Goal: Obtain resource: Obtain resource

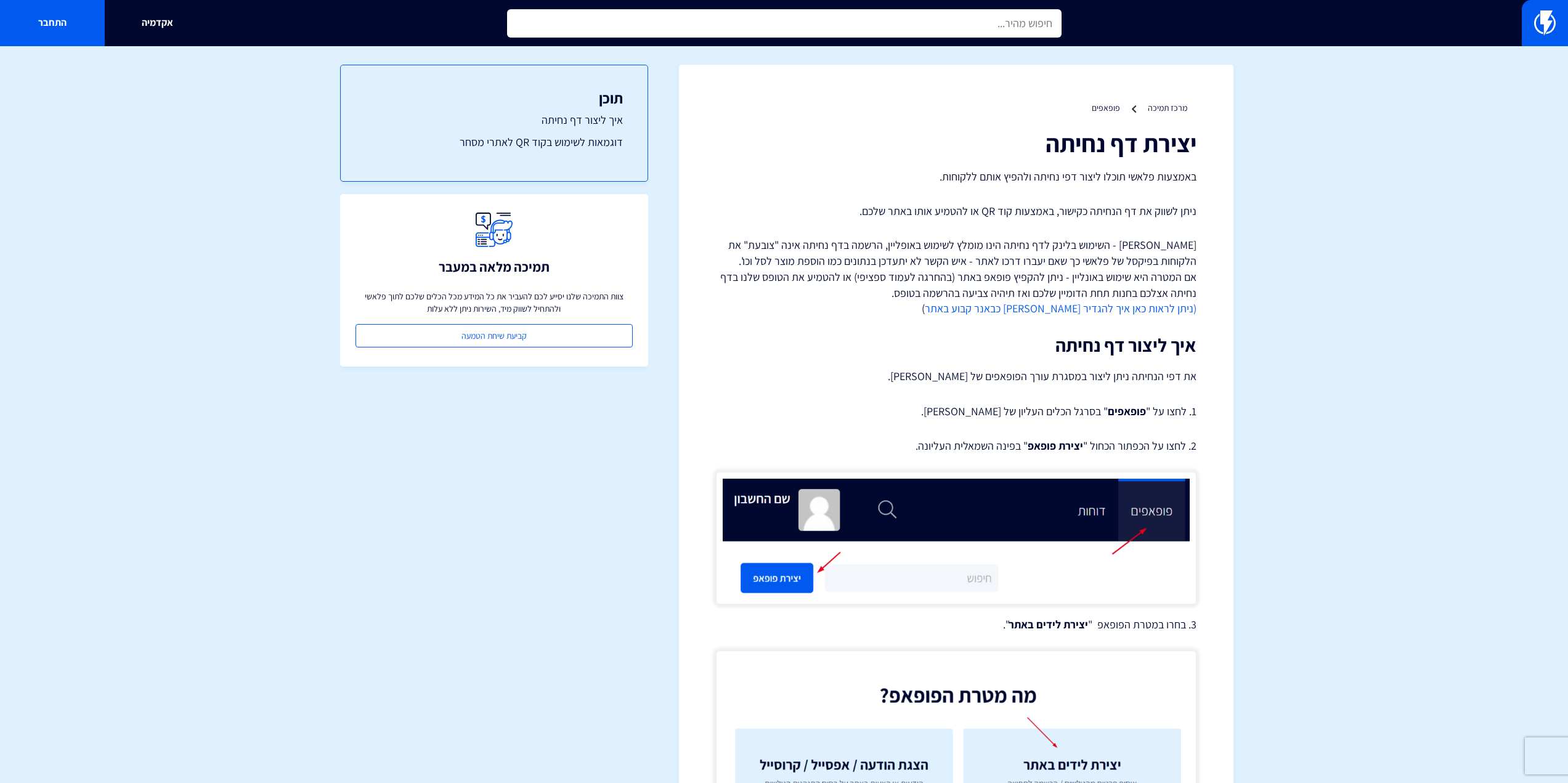
click at [969, 23] on input "text" at bounding box center [784, 23] width 555 height 28
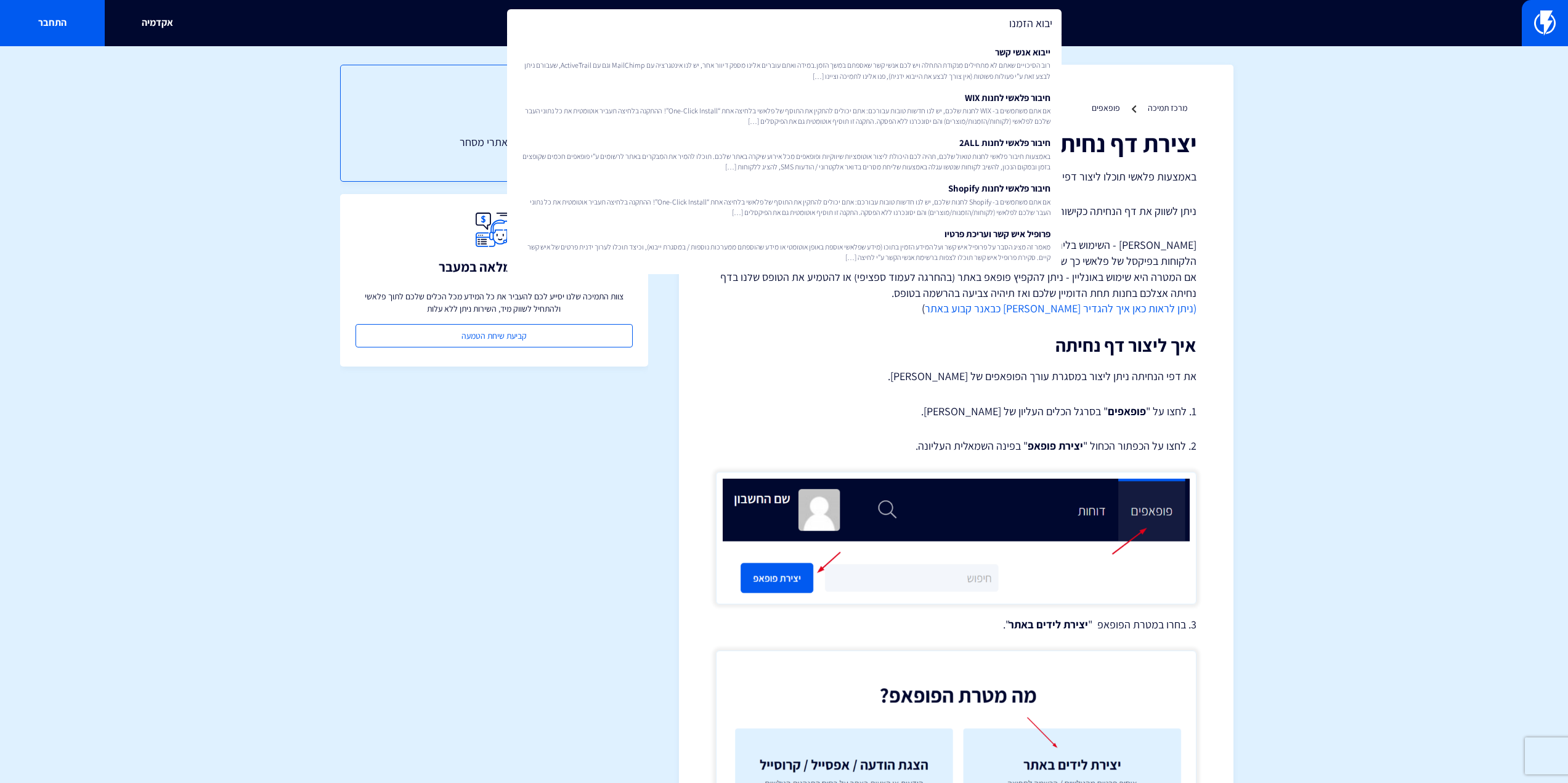
type input "יבוא הזמנות"
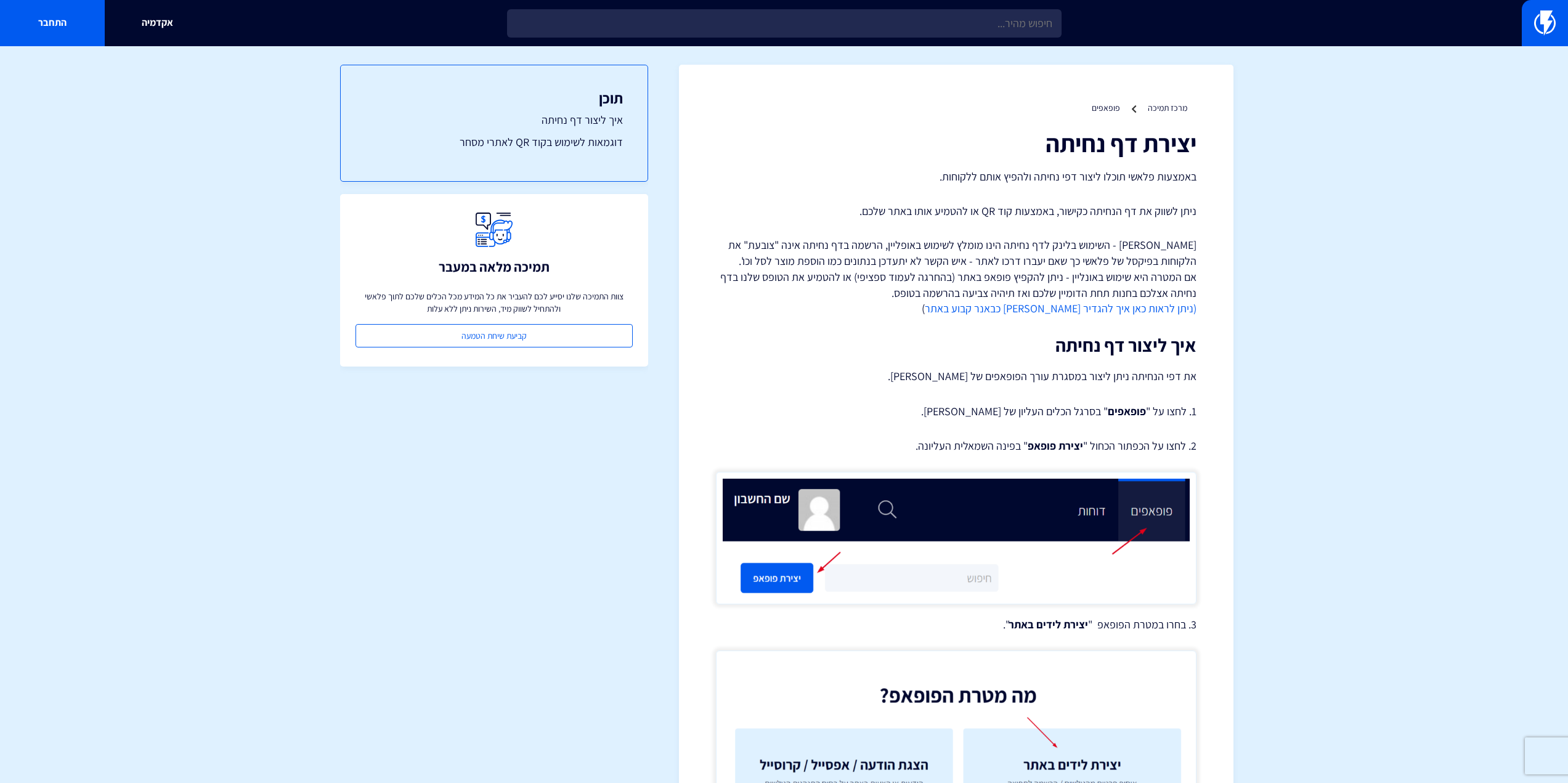
click at [1522, 19] on div "אקדמיה התחבר" at bounding box center [784, 23] width 1568 height 46
click at [1527, 14] on link at bounding box center [1545, 23] width 46 height 46
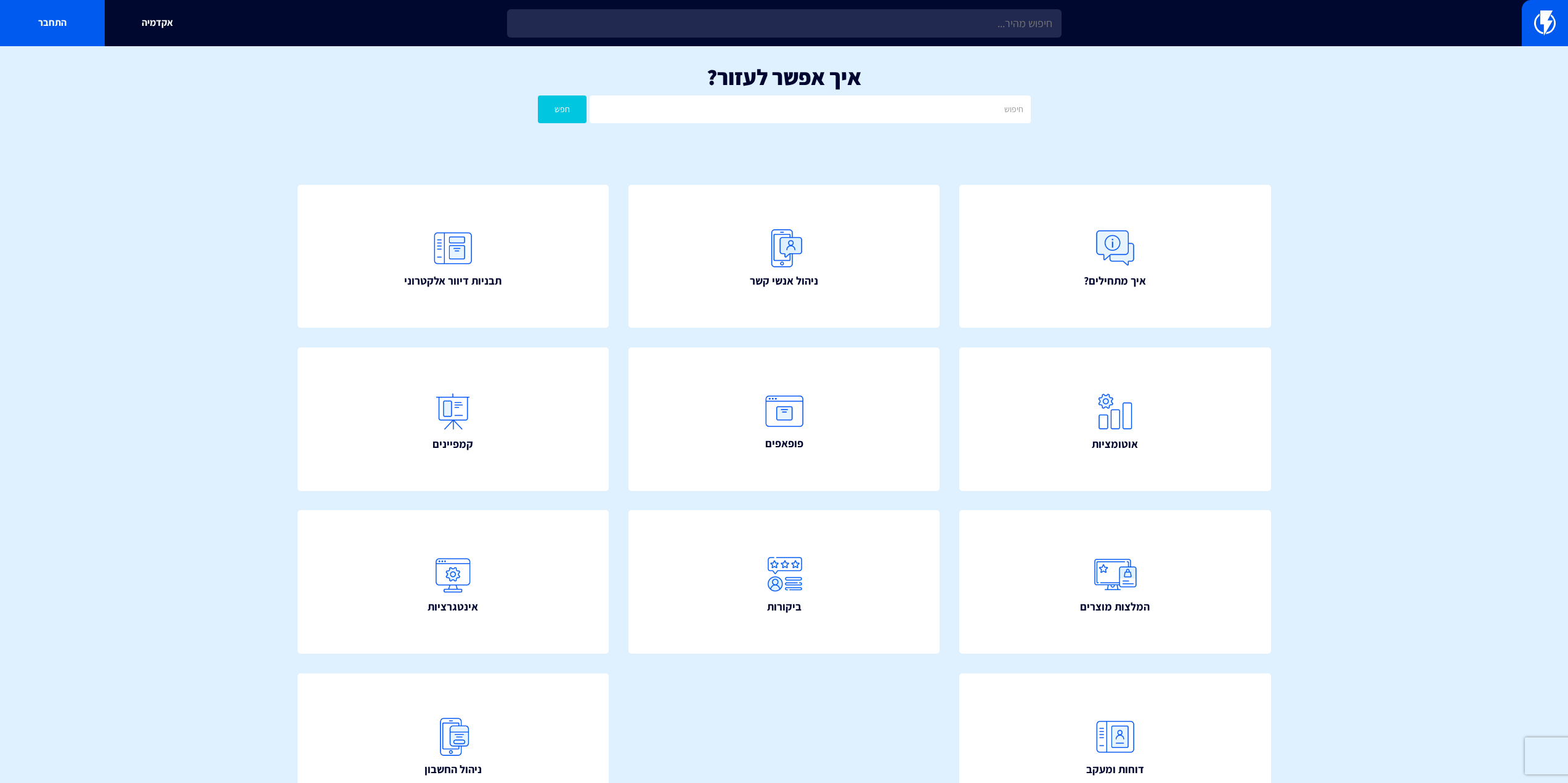
click at [1487, 356] on section "איך אפשר לעזור? חפש איך מתחילים? ניהול אנשי קשר תבניות דיוור אלקטרוני" at bounding box center [784, 459] width 1568 height 826
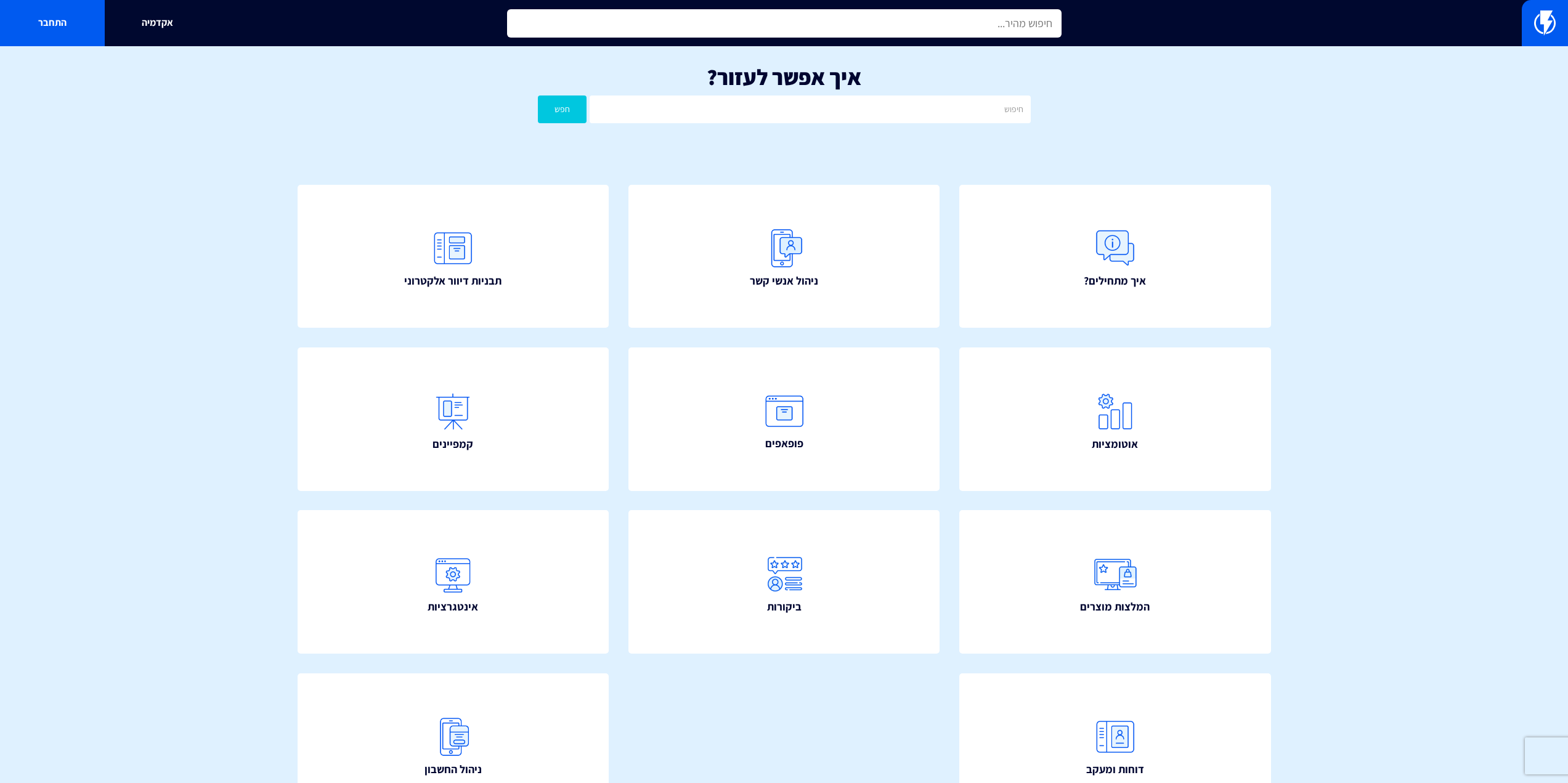
click at [953, 9] on input "text" at bounding box center [784, 23] width 555 height 28
click at [953, 24] on input "text" at bounding box center [784, 23] width 555 height 28
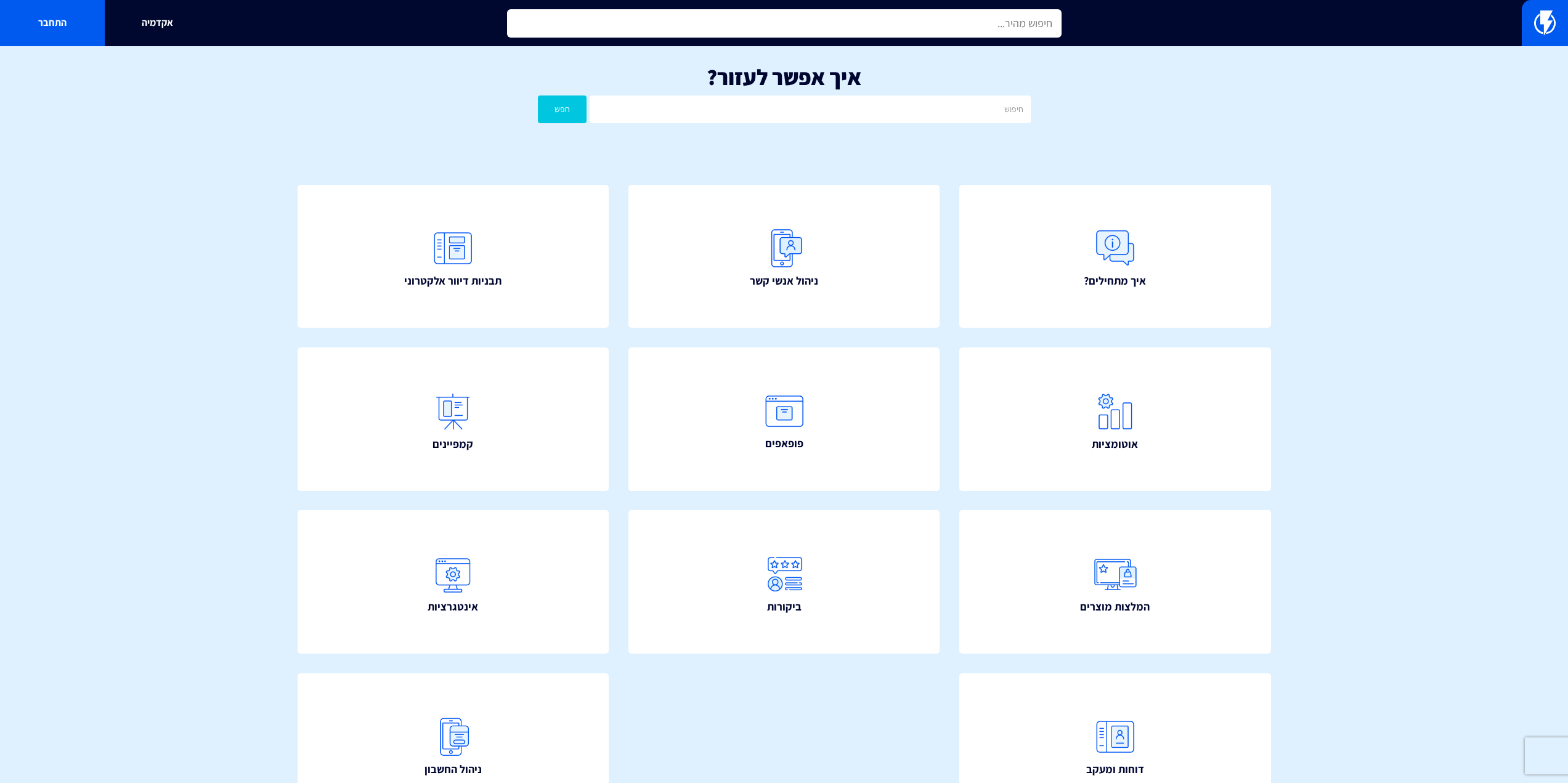
click at [953, 24] on input "text" at bounding box center [784, 23] width 555 height 28
click at [1010, 23] on input "text" at bounding box center [784, 23] width 555 height 28
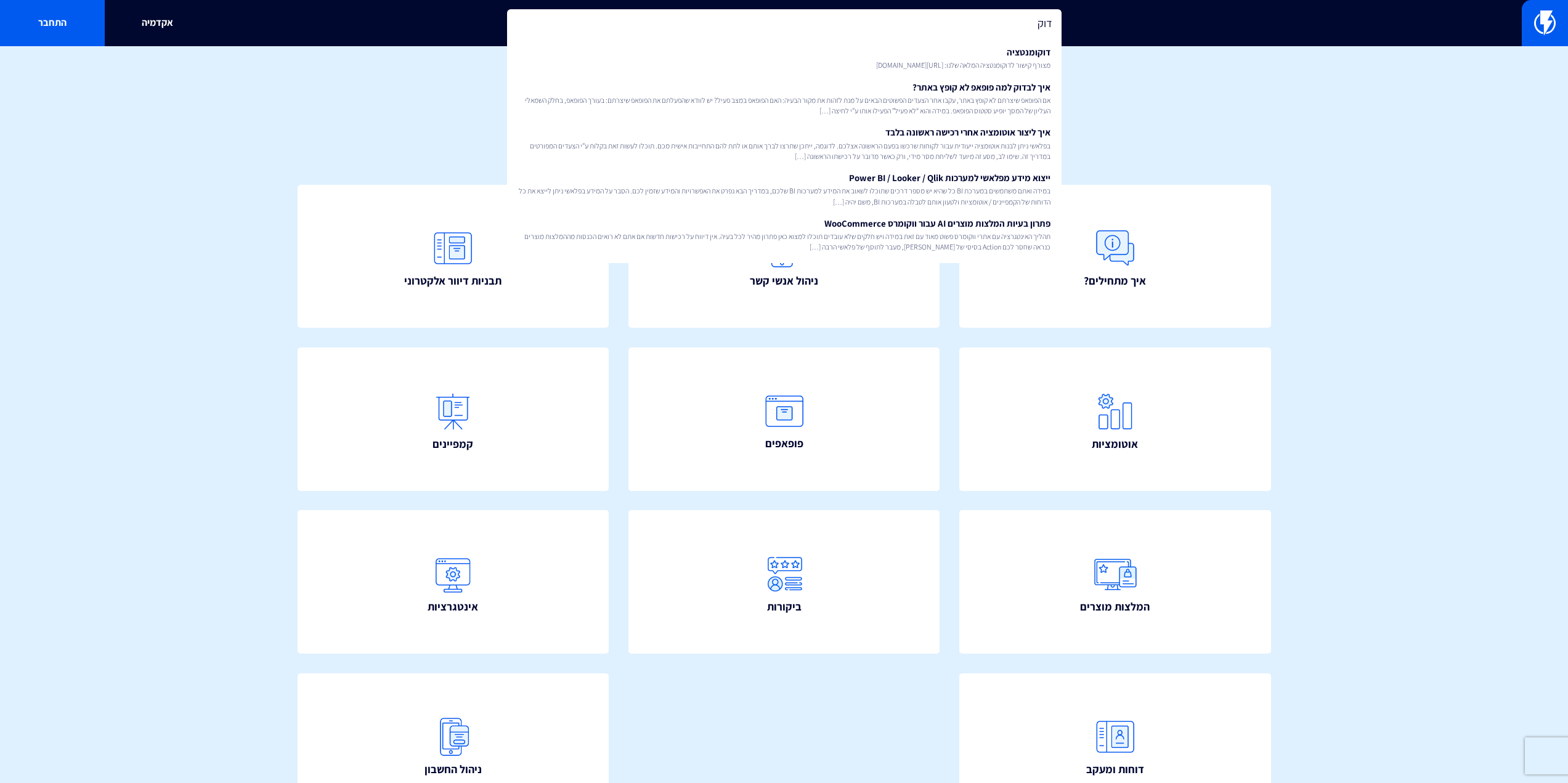
type input "דוק"
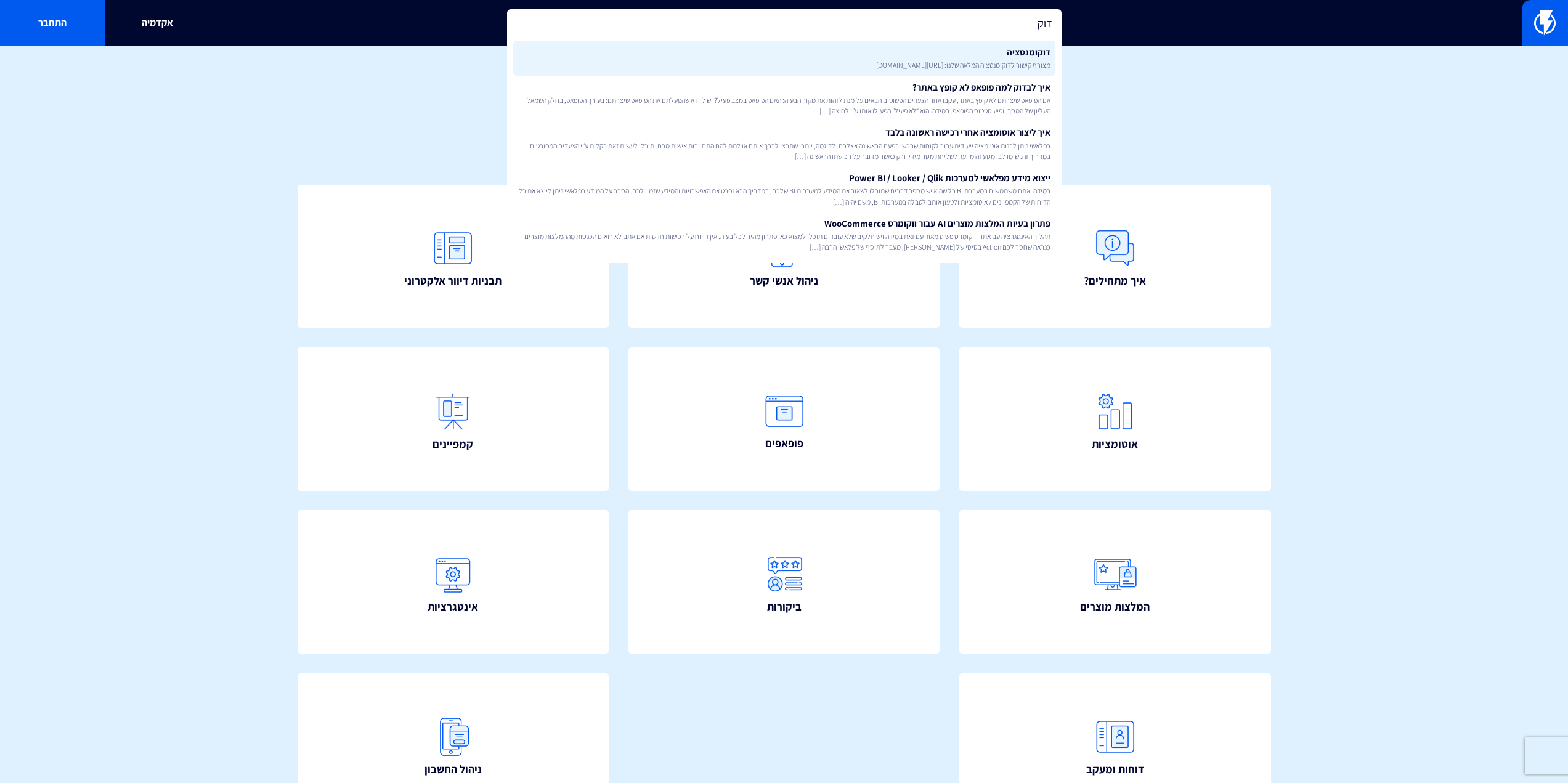
click at [999, 55] on link "דוקומנטציה מצורף קישור לדוקומנטציה המלאה שלנו: [URL][DOMAIN_NAME]" at bounding box center [784, 58] width 542 height 35
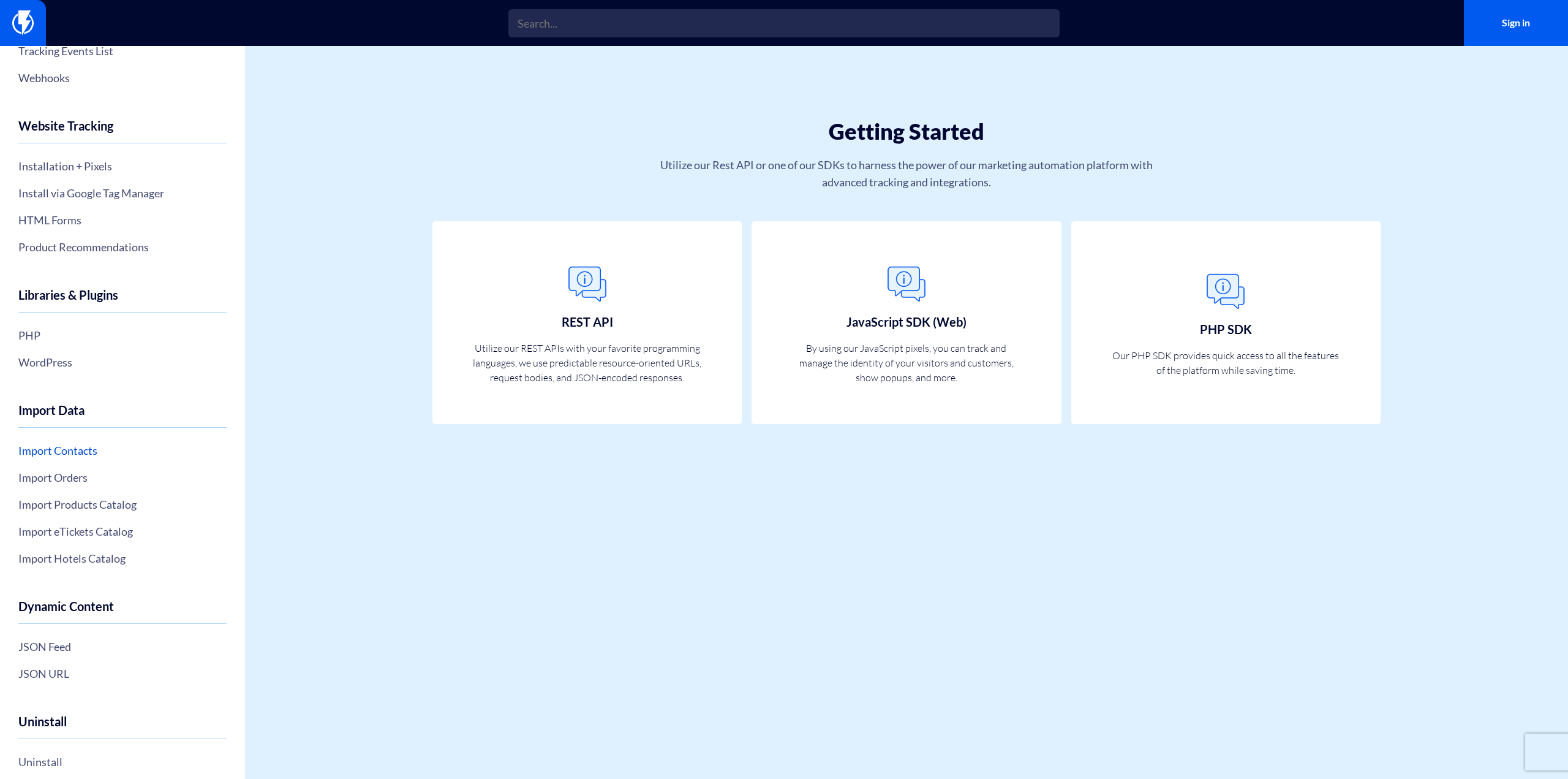
scroll to position [163, 0]
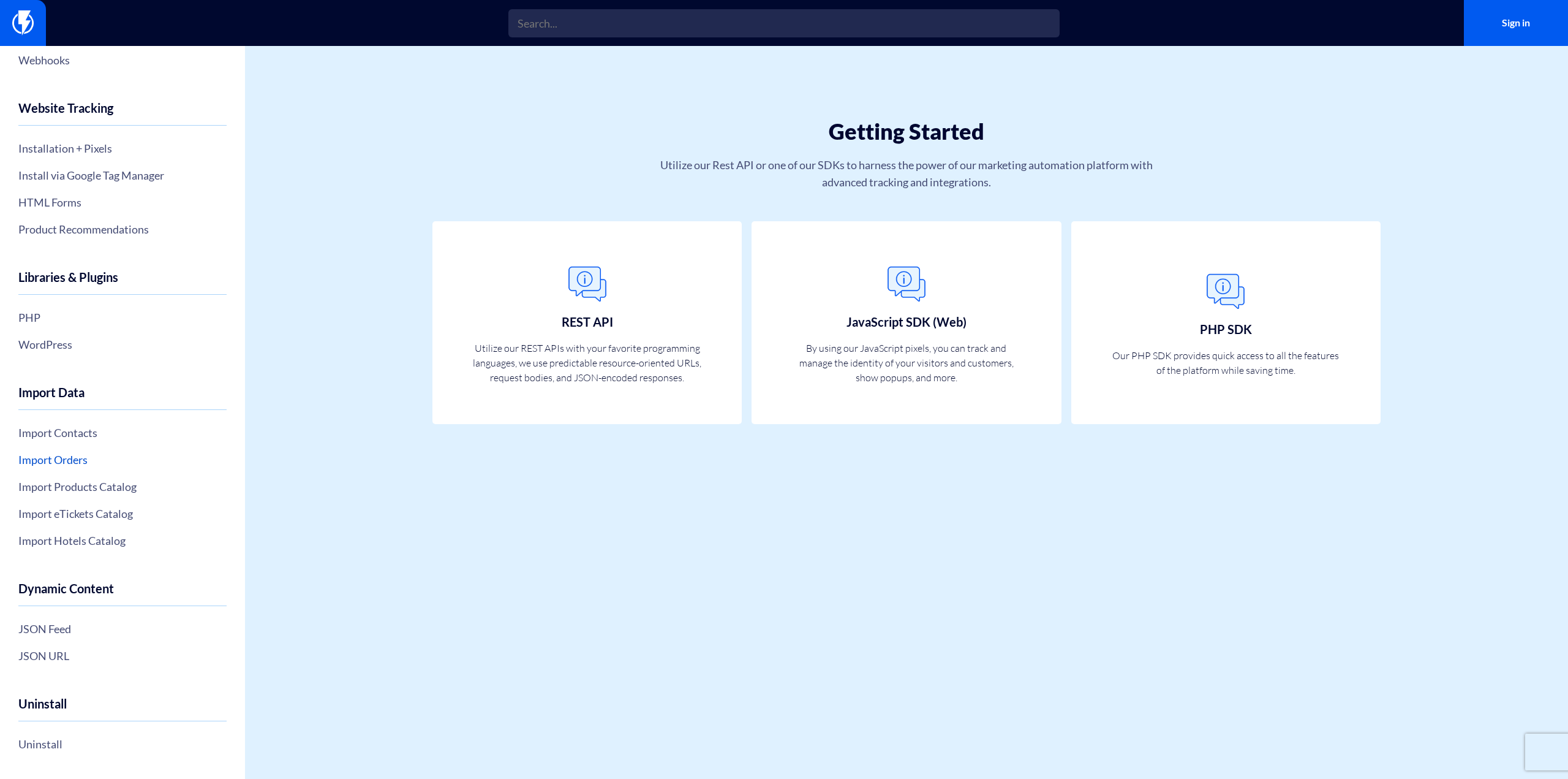
click at [73, 459] on link "Import Orders" at bounding box center [123, 460] width 208 height 21
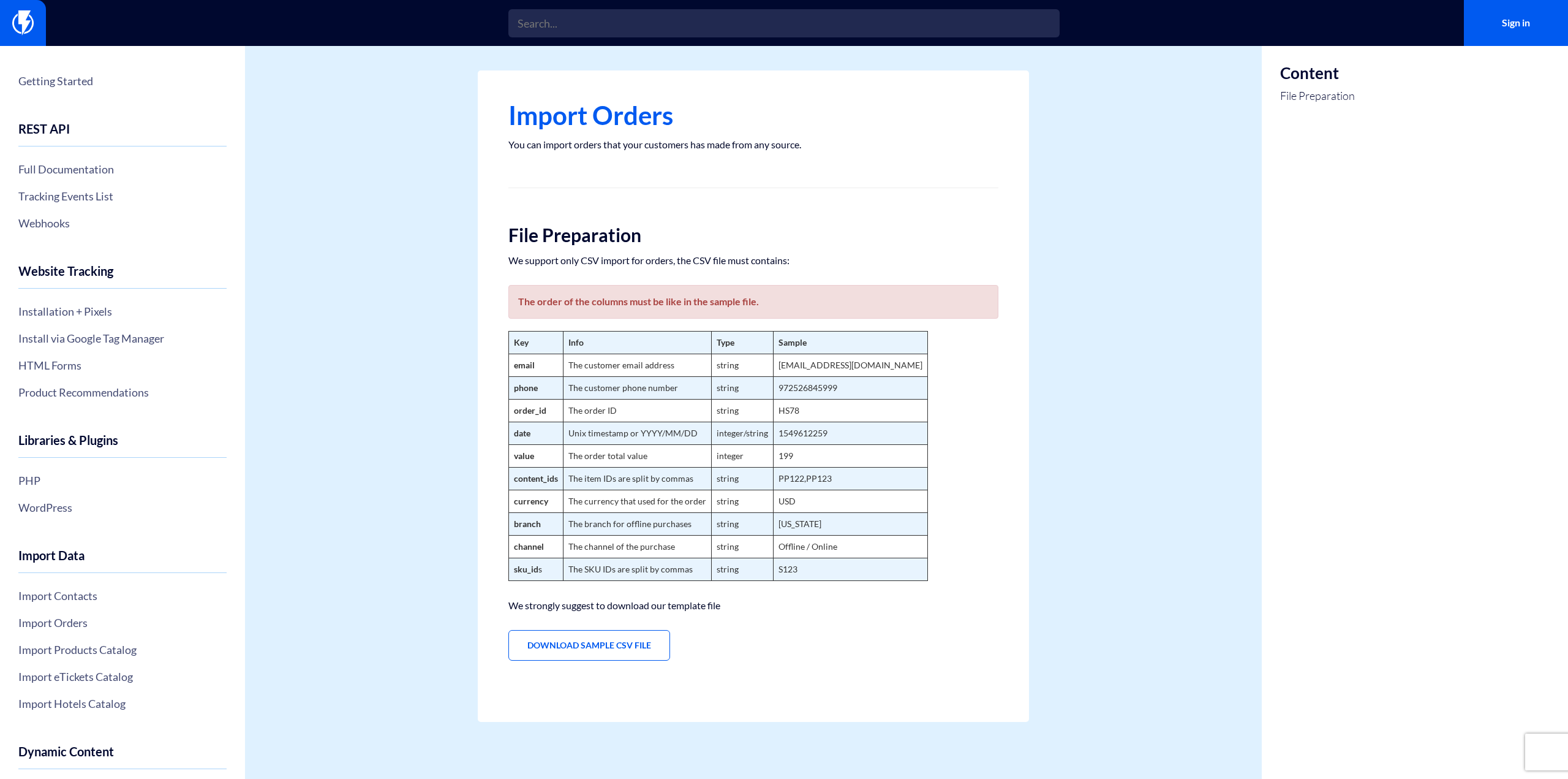
click at [600, 700] on div "Import Orders You can import orders that your customers has made from any sourc…" at bounding box center [754, 396] width 551 height 652
click at [561, 649] on link "Download Sample CSV File" at bounding box center [589, 645] width 162 height 31
click at [1430, 449] on div "Content File Preparation" at bounding box center [1415, 412] width 306 height 733
